Goal: Task Accomplishment & Management: Use online tool/utility

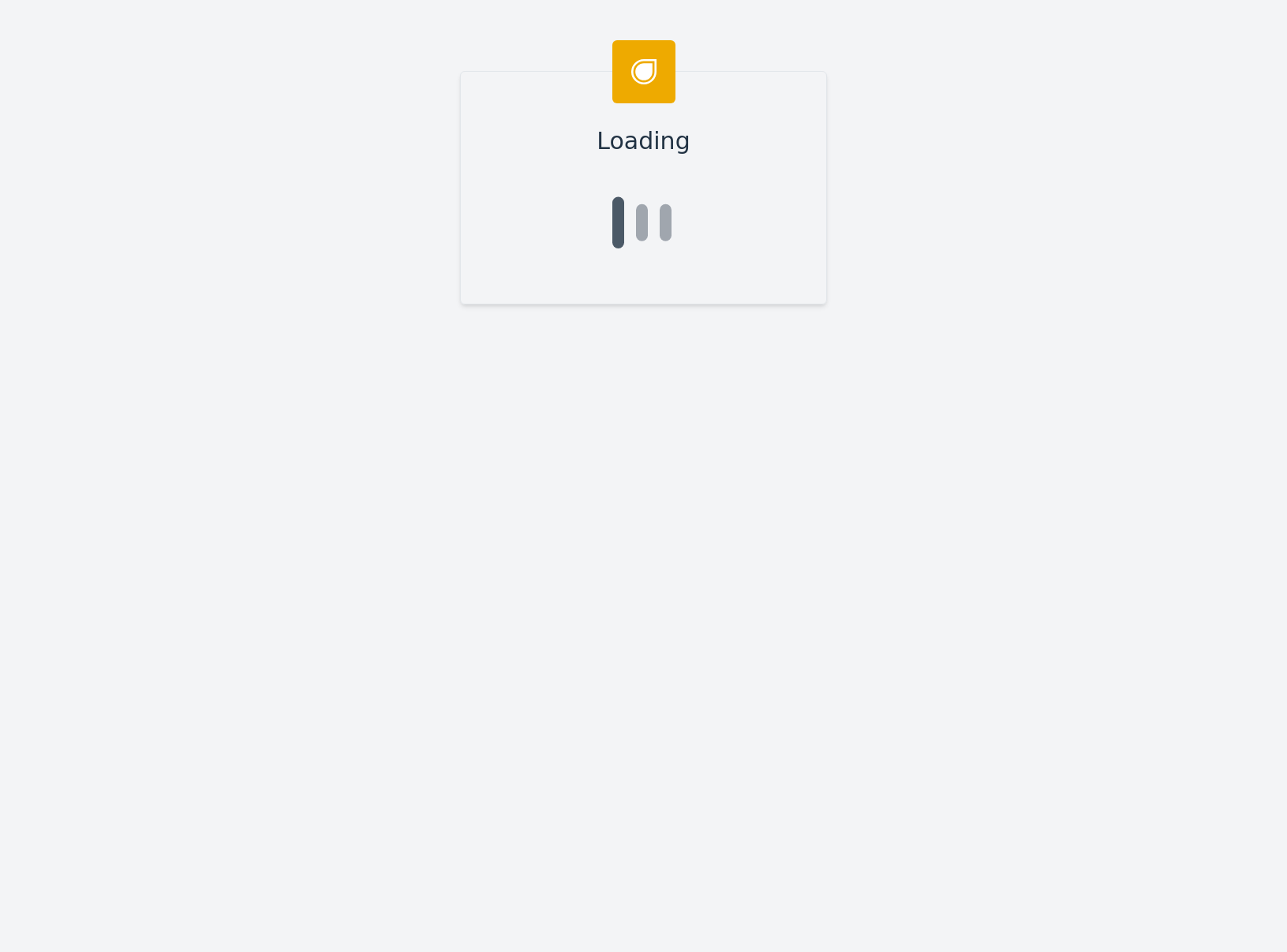
type input "[PERSON_NAME]"
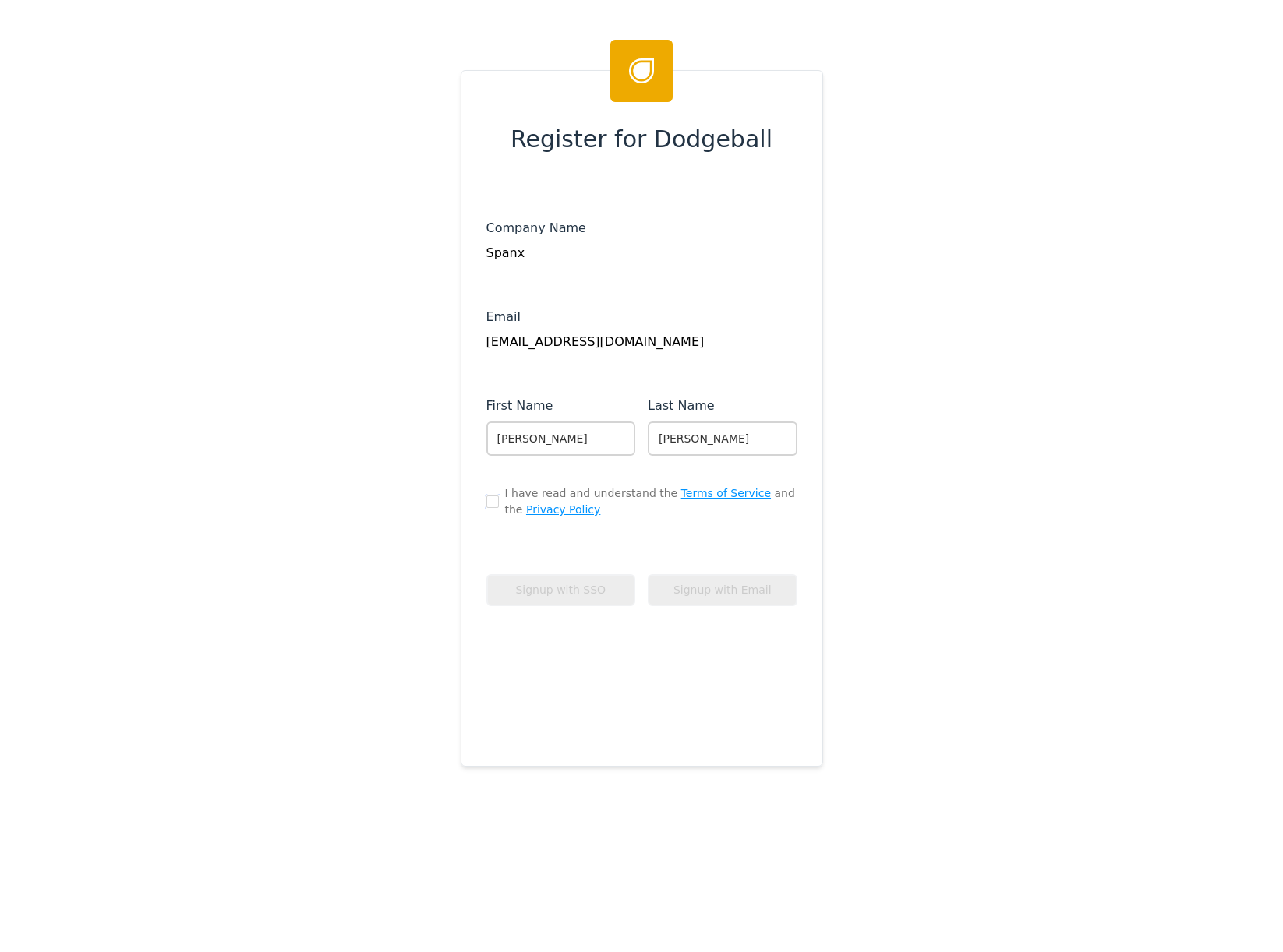
click at [488, 505] on input "checkbox" at bounding box center [492, 502] width 13 height 13
checkbox input "true"
click at [679, 593] on button "Signup with Email" at bounding box center [722, 590] width 149 height 32
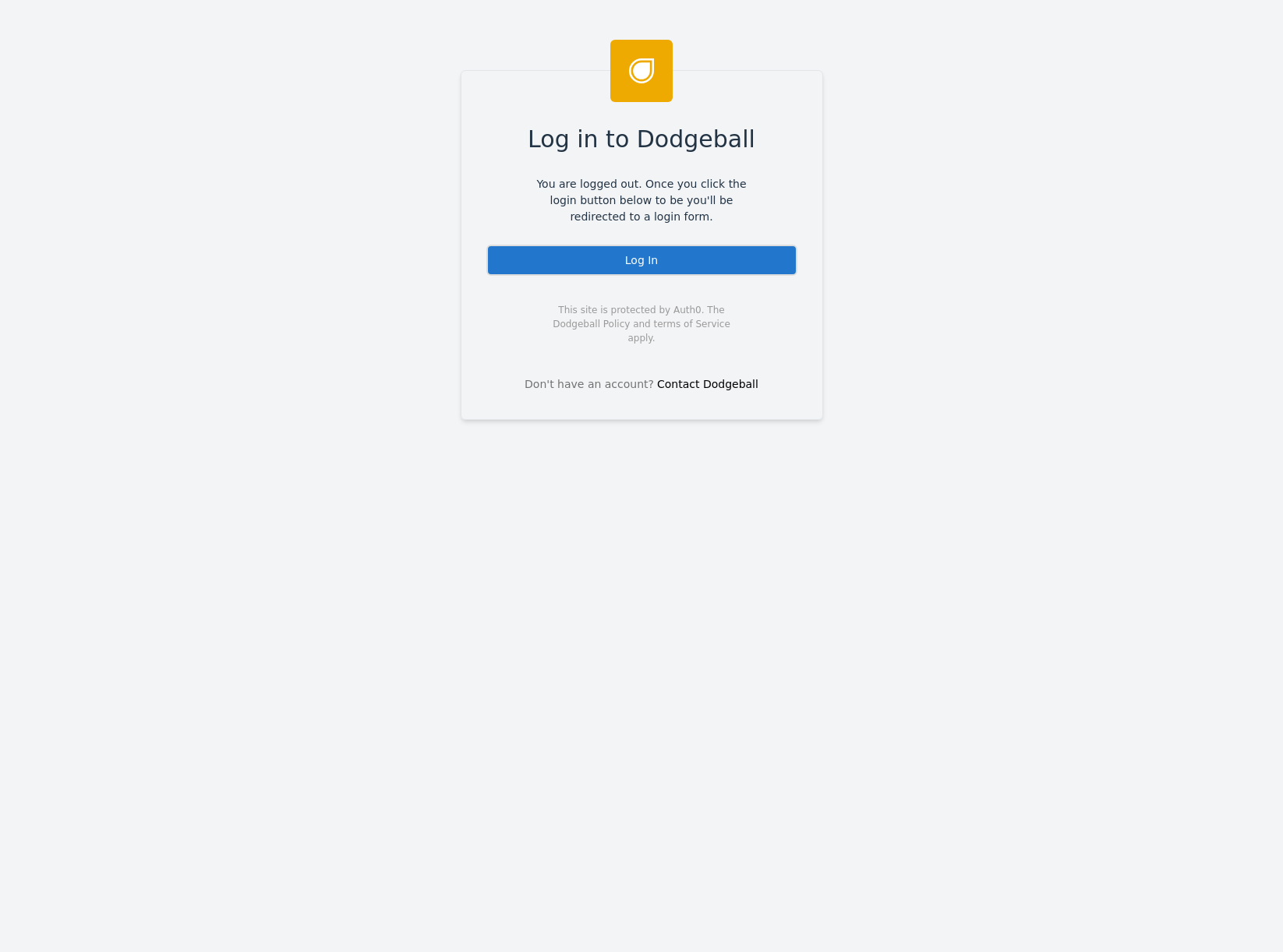
click at [602, 247] on div "Log In" at bounding box center [642, 260] width 311 height 31
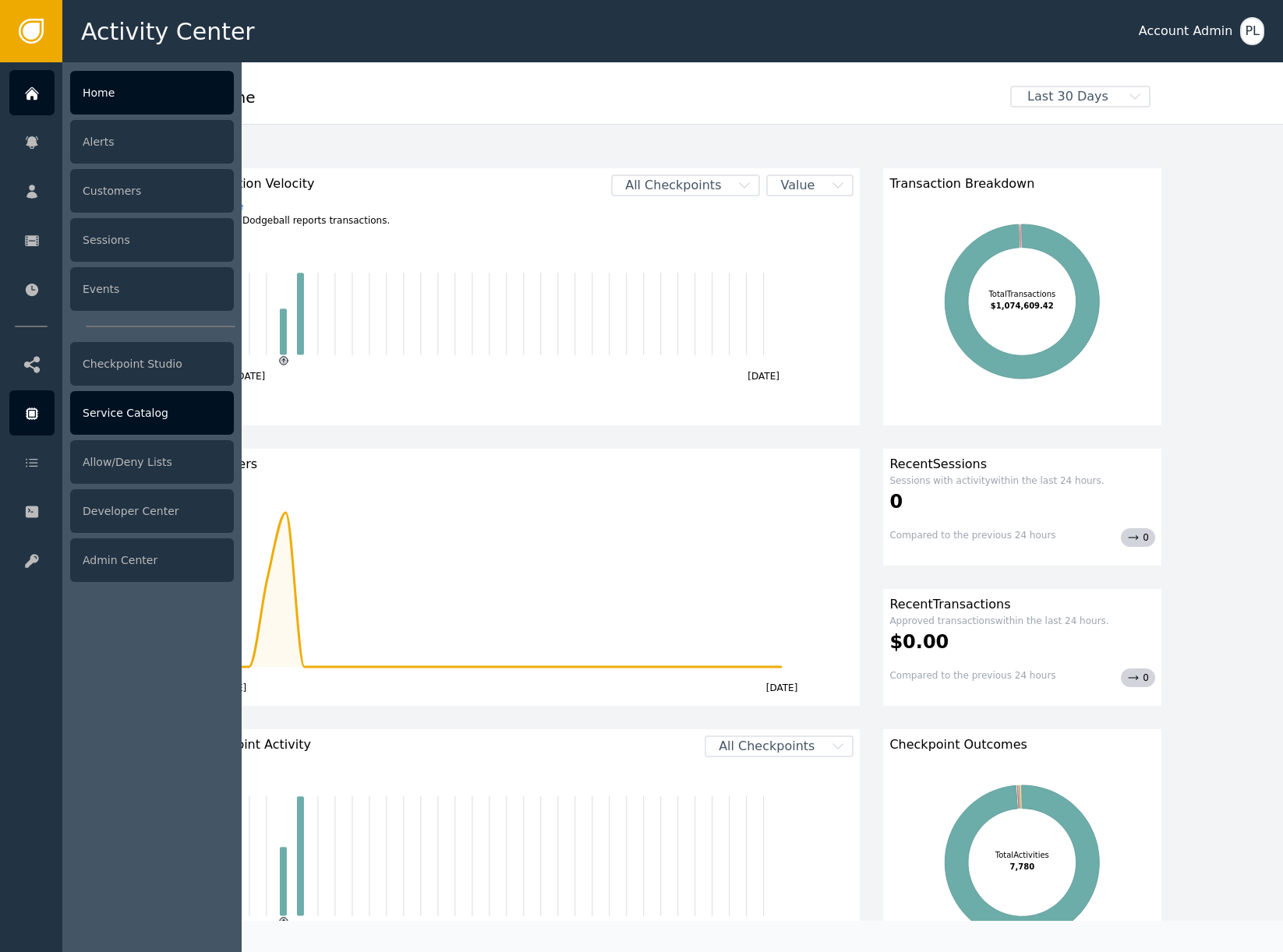
click at [33, 417] on icon at bounding box center [32, 414] width 16 height 17
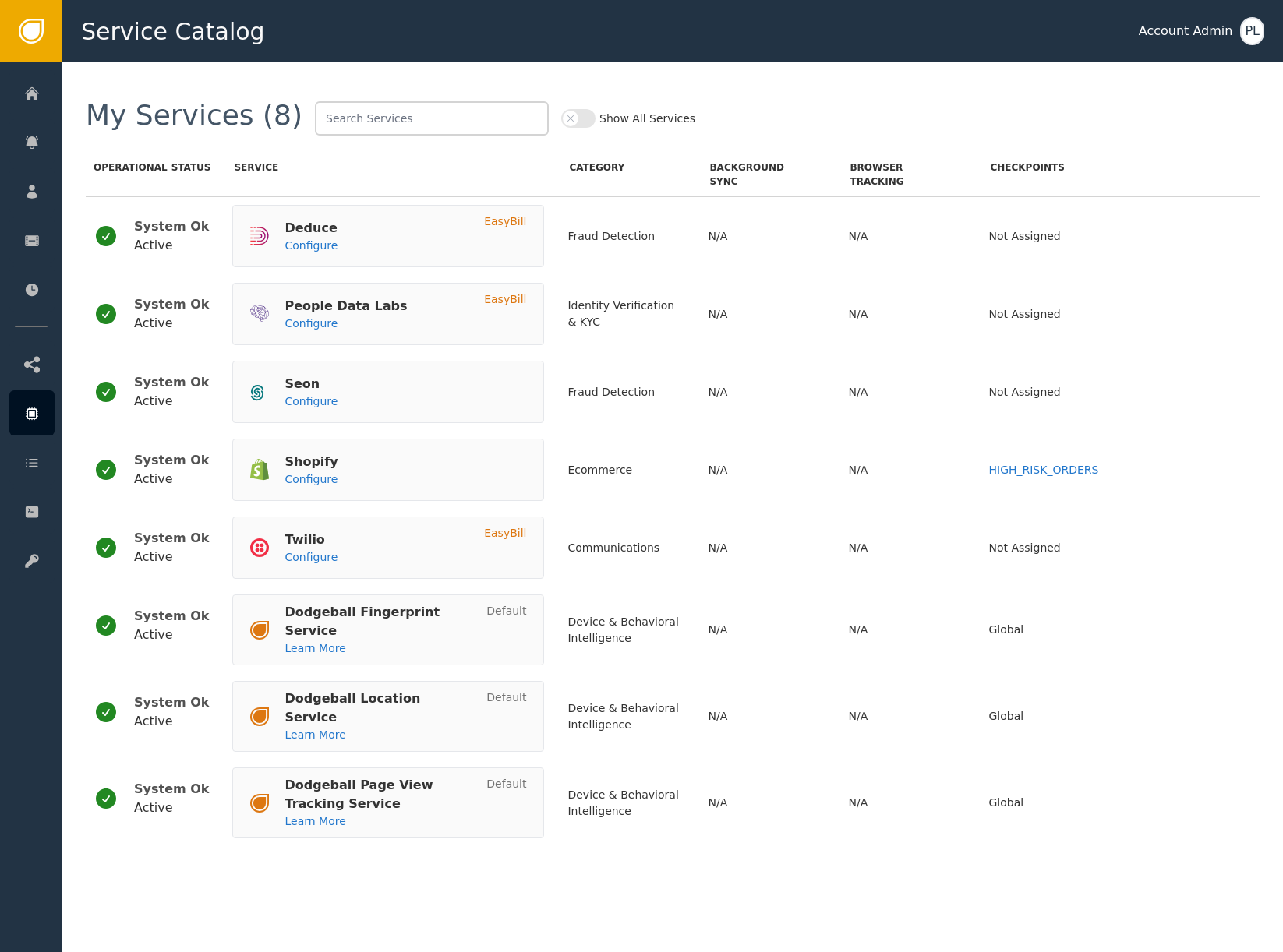
click at [561, 124] on button "Show All Services" at bounding box center [577, 117] width 34 height 18
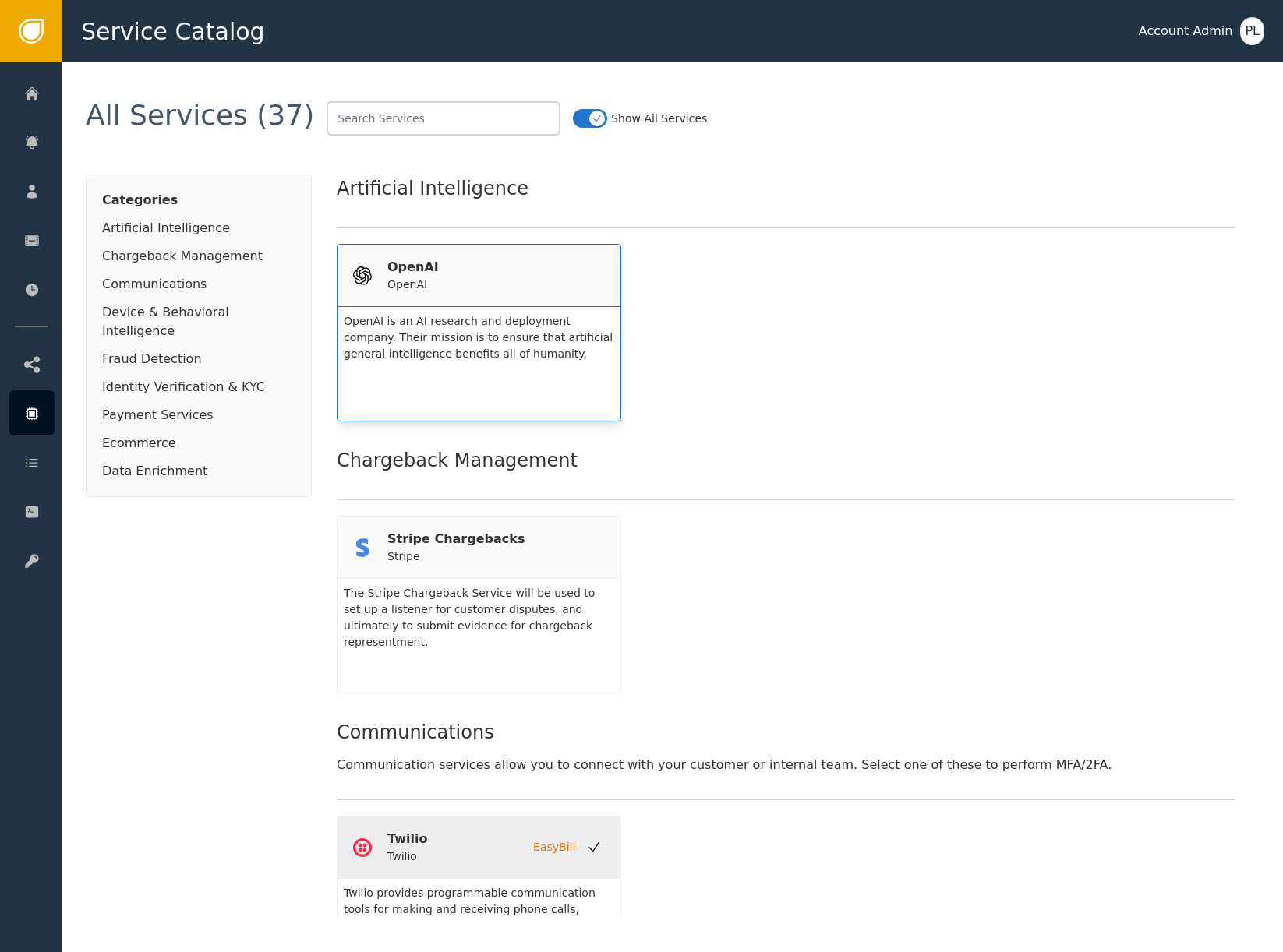
click at [476, 266] on div "OpenAI OpenAI" at bounding box center [478, 276] width 251 height 35
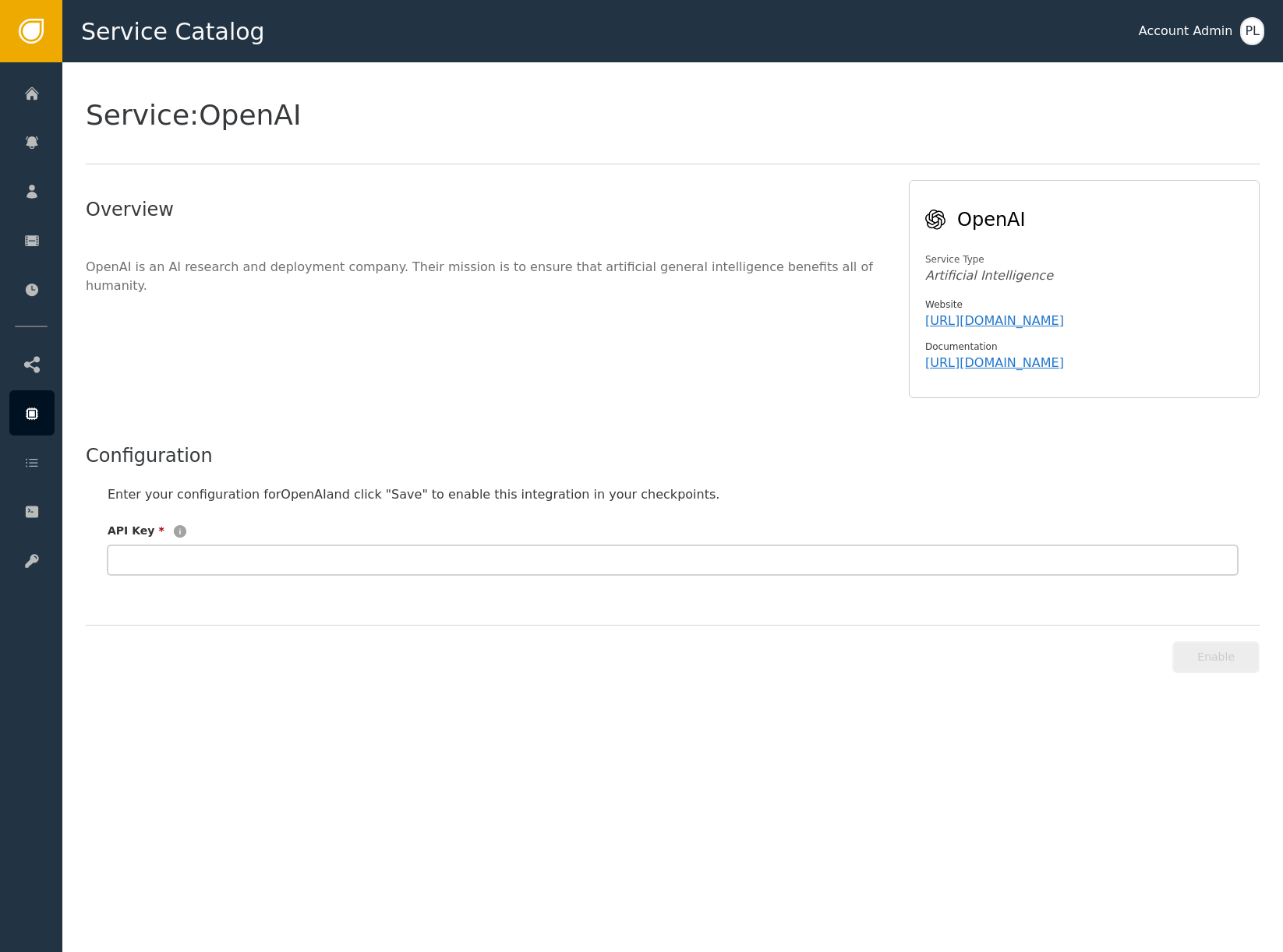
click at [314, 557] on input "text" at bounding box center [673, 560] width 1131 height 30
paste input "sk-proj-BCMacBPpzcU1pWFFFN_3shNNcifuWYg46AqD9Zcid3moqIwvl4lWQhcbUUygKGSxgnY_Q4e…"
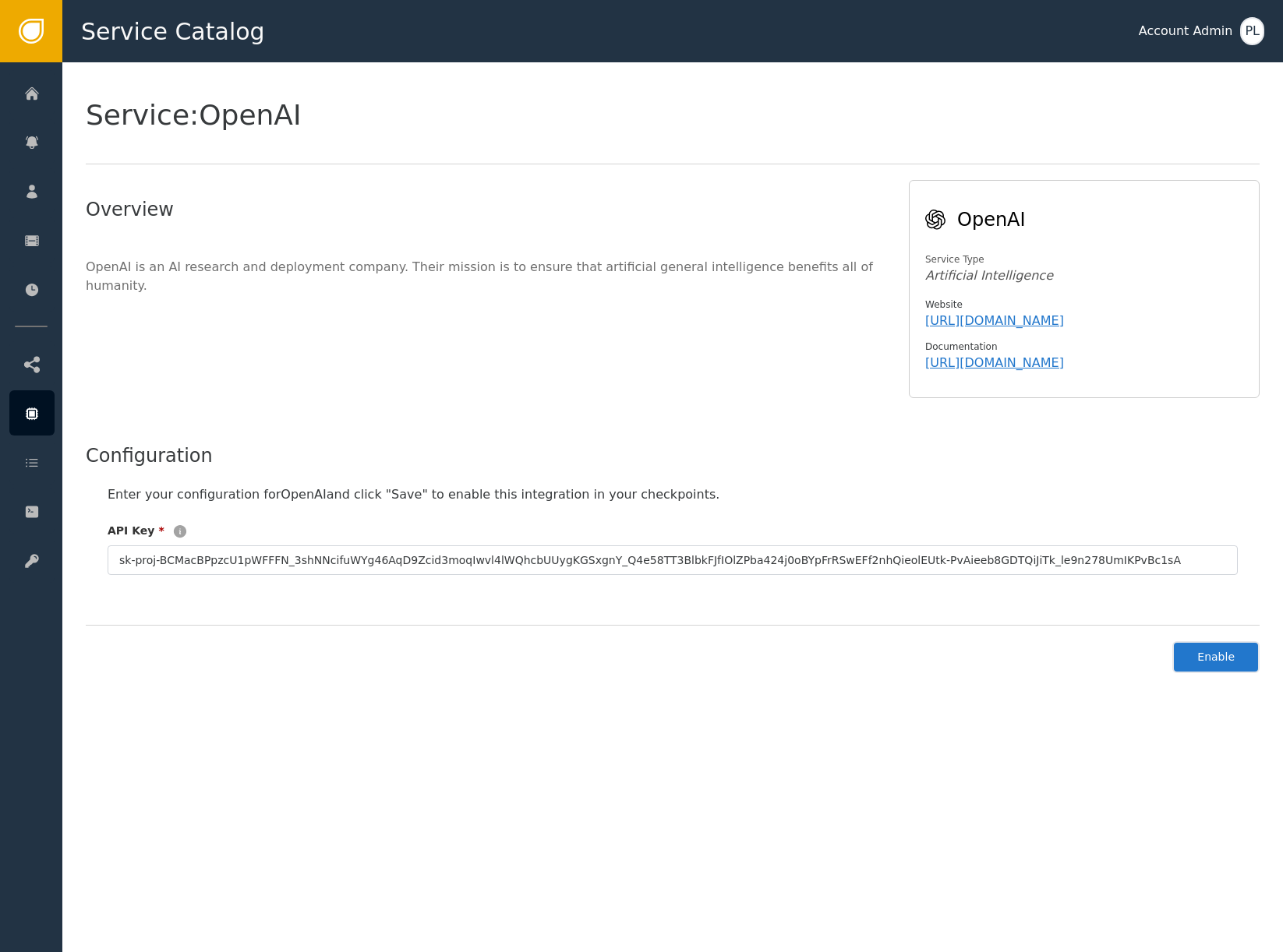
click at [1219, 654] on button "Enable" at bounding box center [1216, 657] width 87 height 32
type input "**********"
